Goal: Navigation & Orientation: Find specific page/section

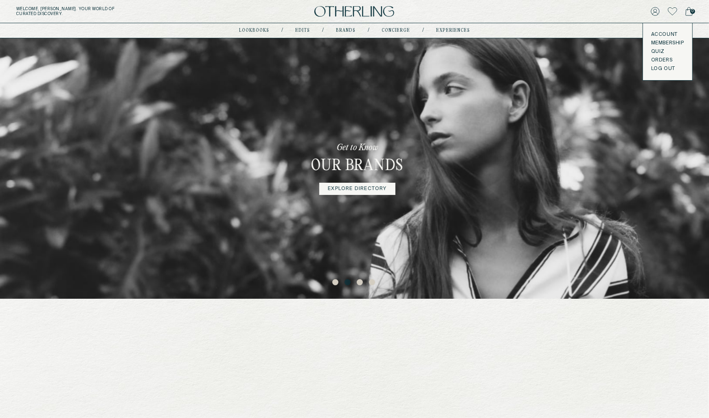
click at [663, 67] on button "LOG OUT" at bounding box center [663, 69] width 24 height 7
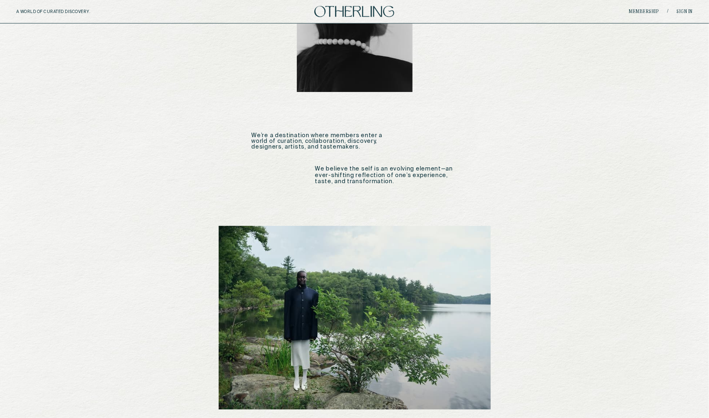
scroll to position [621, 0]
drag, startPoint x: 357, startPoint y: 88, endPoint x: 234, endPoint y: 76, distance: 124.3
click at [234, 76] on div "otherling / noun One who is not like others; someone who finds beauty in the un…" at bounding box center [354, 20] width 350 height 1235
copy p "We’re a destination where members enter a world of curation, collaboration, dis…"
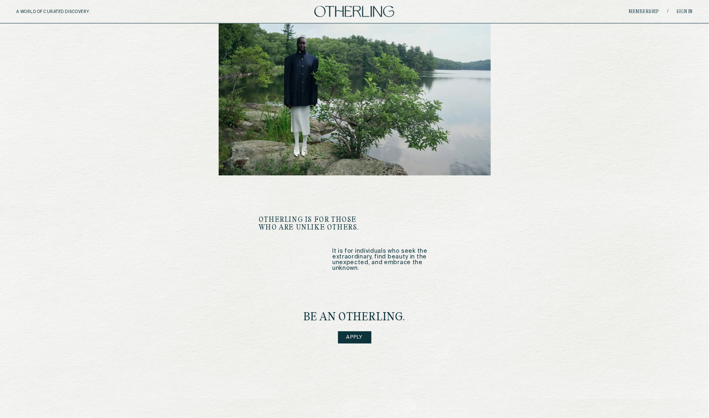
scroll to position [889, 0]
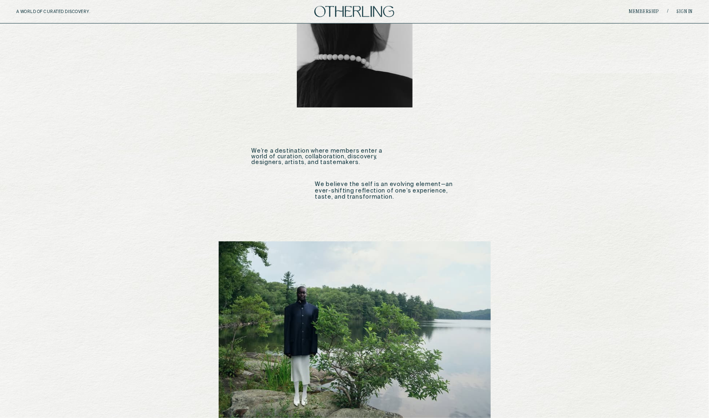
scroll to position [572, 0]
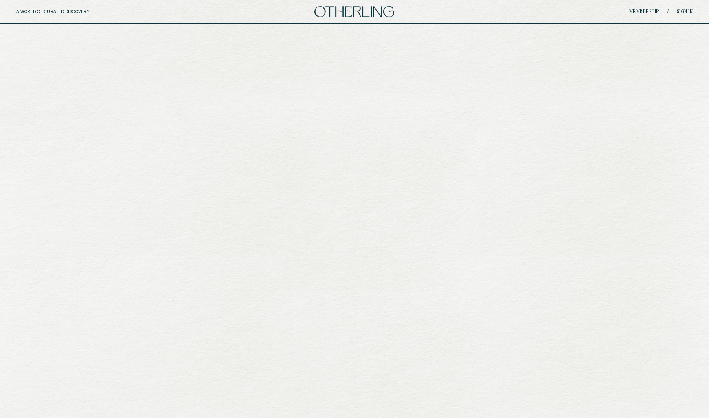
scroll to position [572, 0]
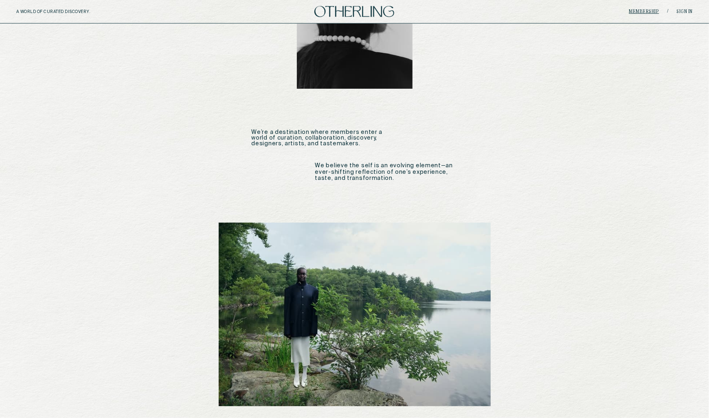
click at [649, 11] on link "Membership" at bounding box center [644, 11] width 30 height 5
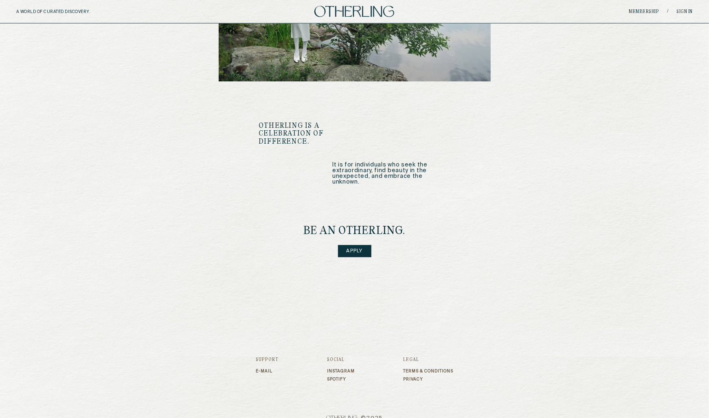
click at [359, 245] on link "Apply" at bounding box center [354, 251] width 33 height 12
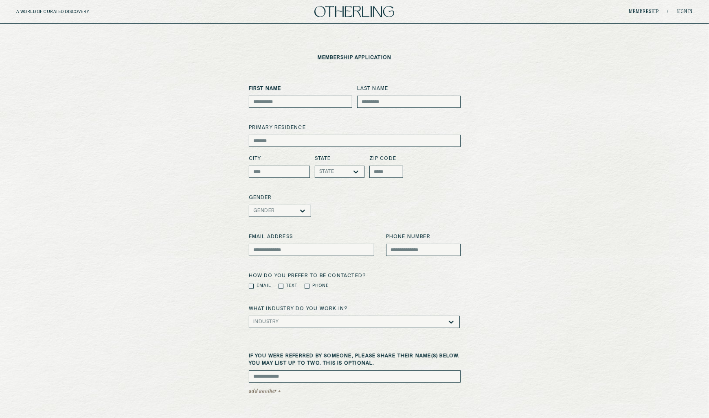
scroll to position [897, 0]
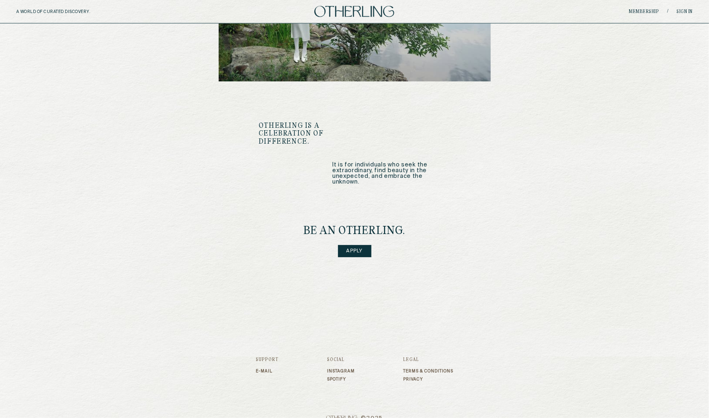
click at [361, 245] on link "Apply" at bounding box center [354, 251] width 33 height 12
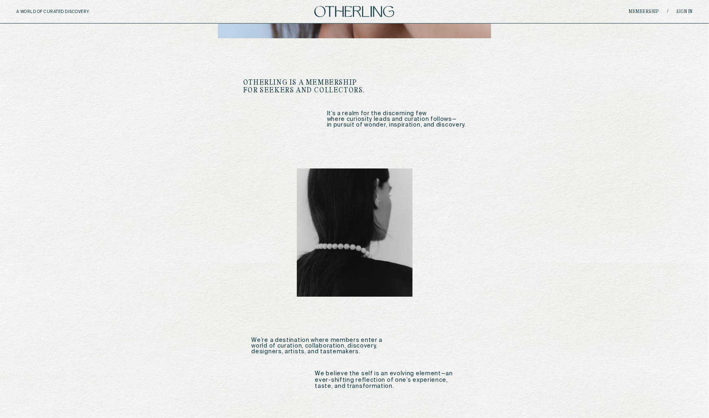
scroll to position [897, 0]
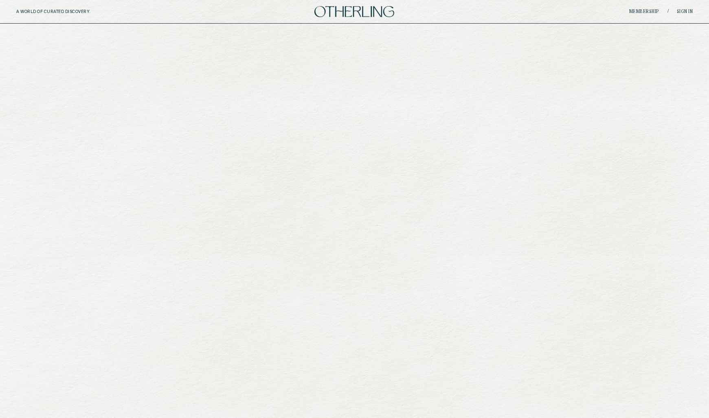
scroll to position [897, 0]
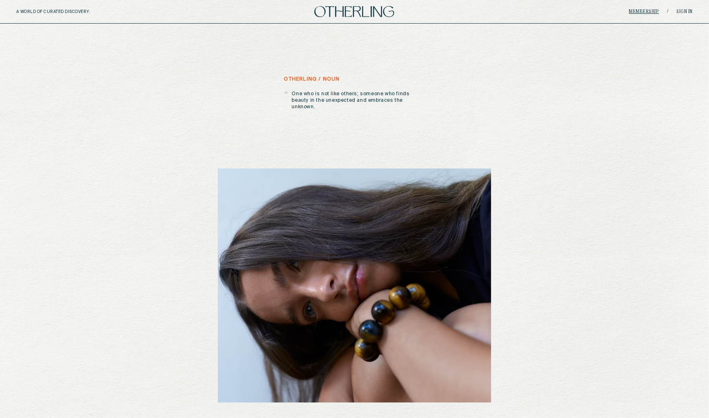
click at [650, 11] on link "Membership" at bounding box center [644, 11] width 30 height 5
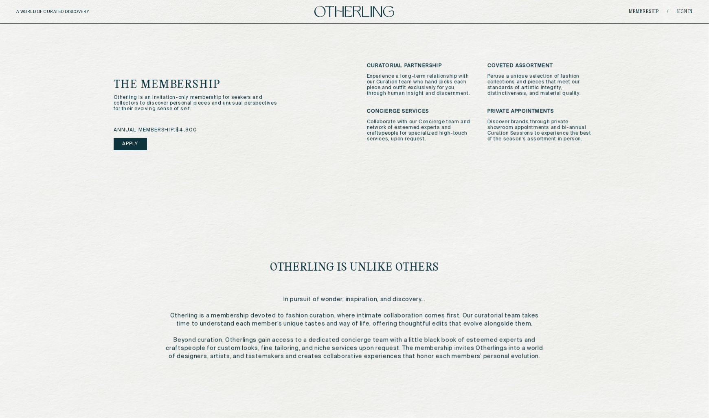
scroll to position [301, 0]
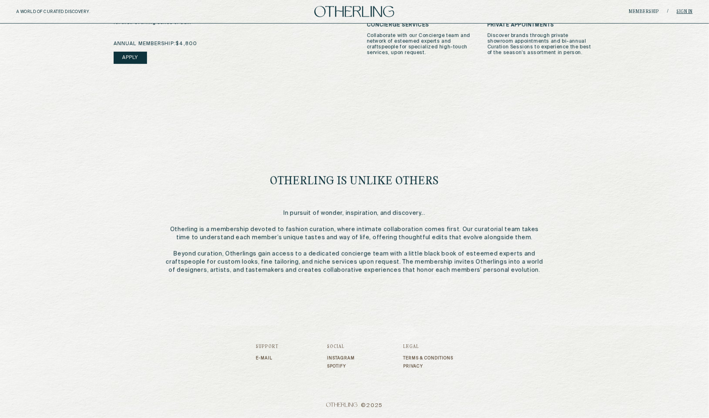
click at [689, 10] on link "Sign in" at bounding box center [684, 11] width 16 height 5
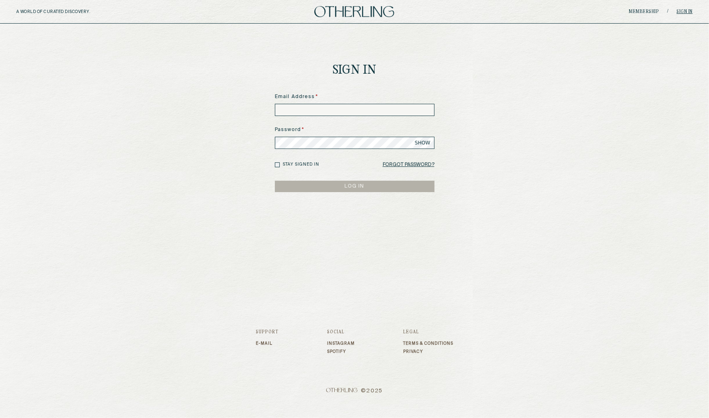
type input "**********"
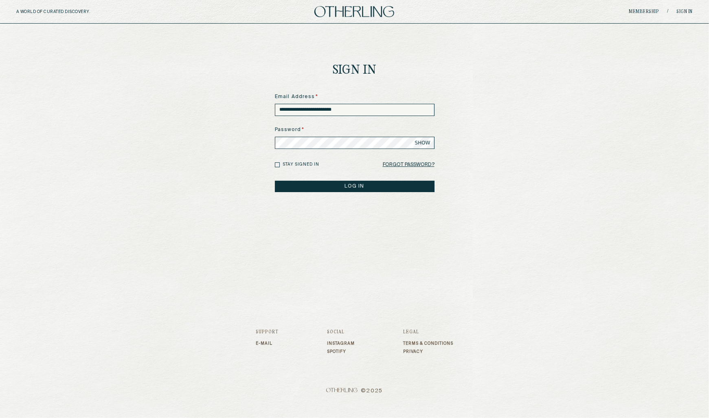
click at [349, 187] on button "LOG IN" at bounding box center [355, 186] width 160 height 11
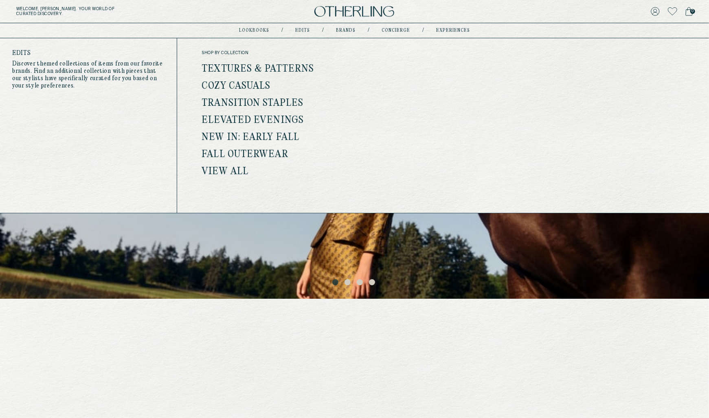
click at [305, 29] on link "Edits" at bounding box center [302, 30] width 15 height 4
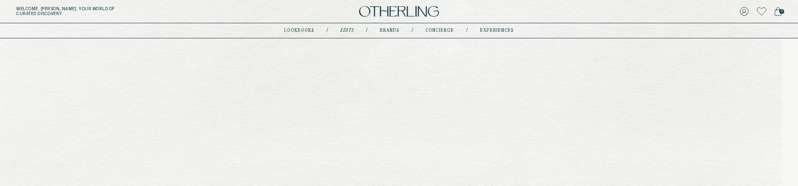
click at [305, 29] on link "lookbooks" at bounding box center [299, 30] width 30 height 4
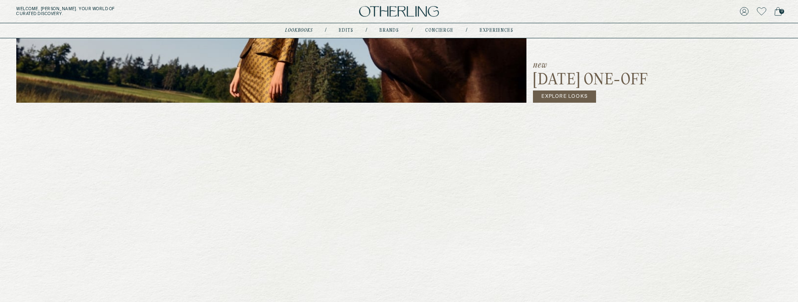
scroll to position [247, 0]
